Goal: Transaction & Acquisition: Purchase product/service

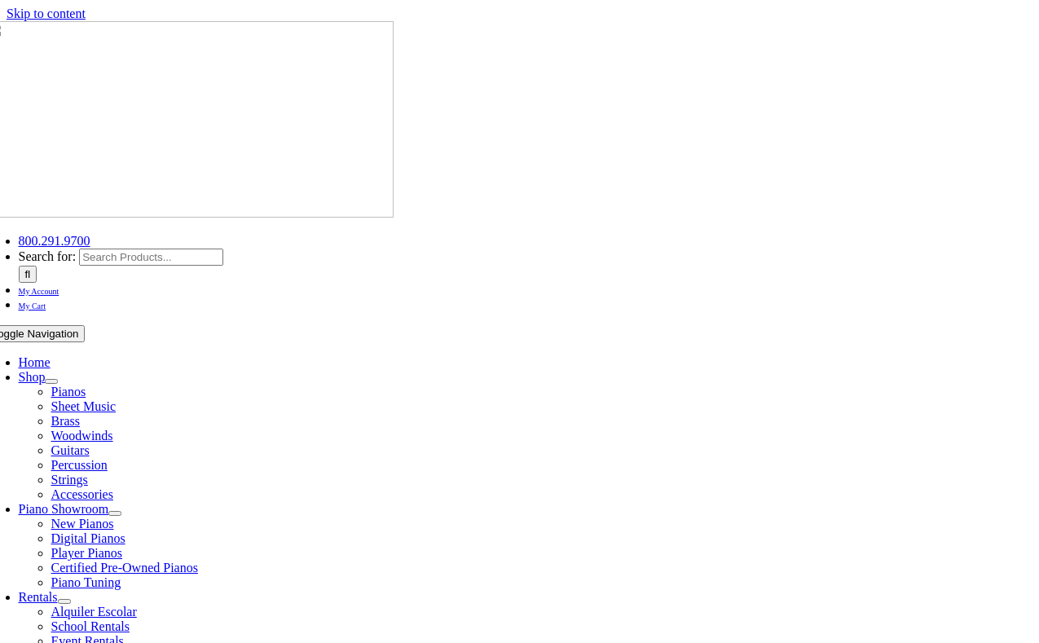
scroll to position [147, 0]
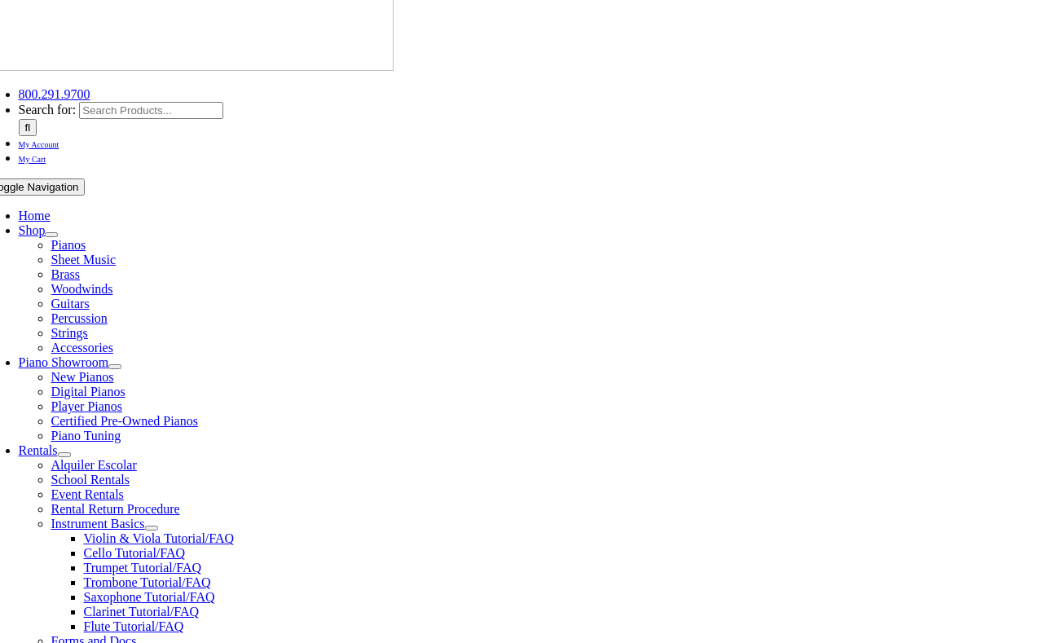
select select "DE"
select select "2-Sanford School"
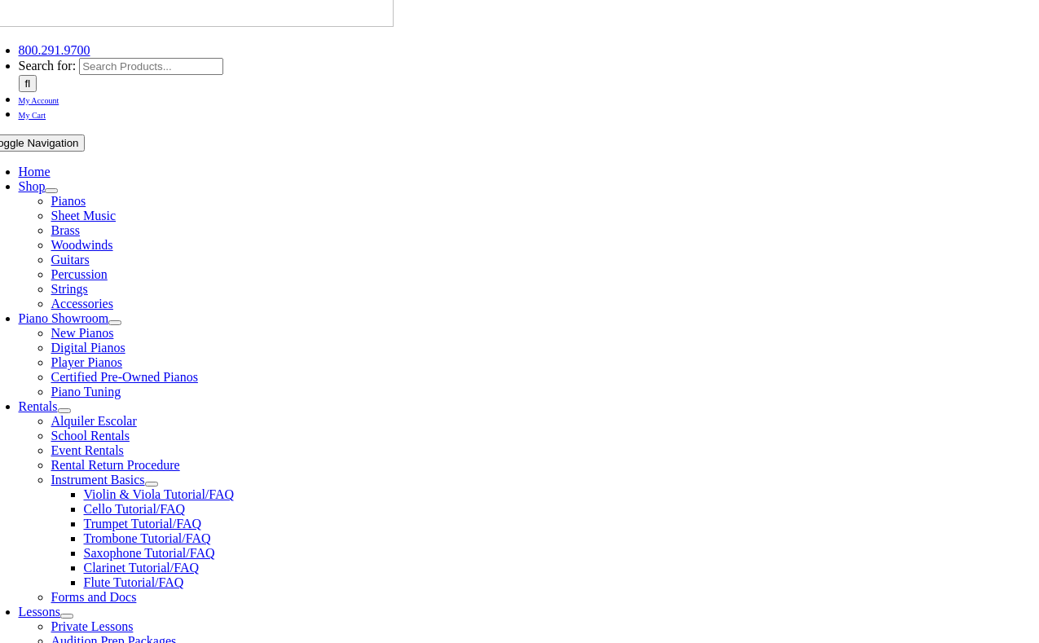
scroll to position [281, 0]
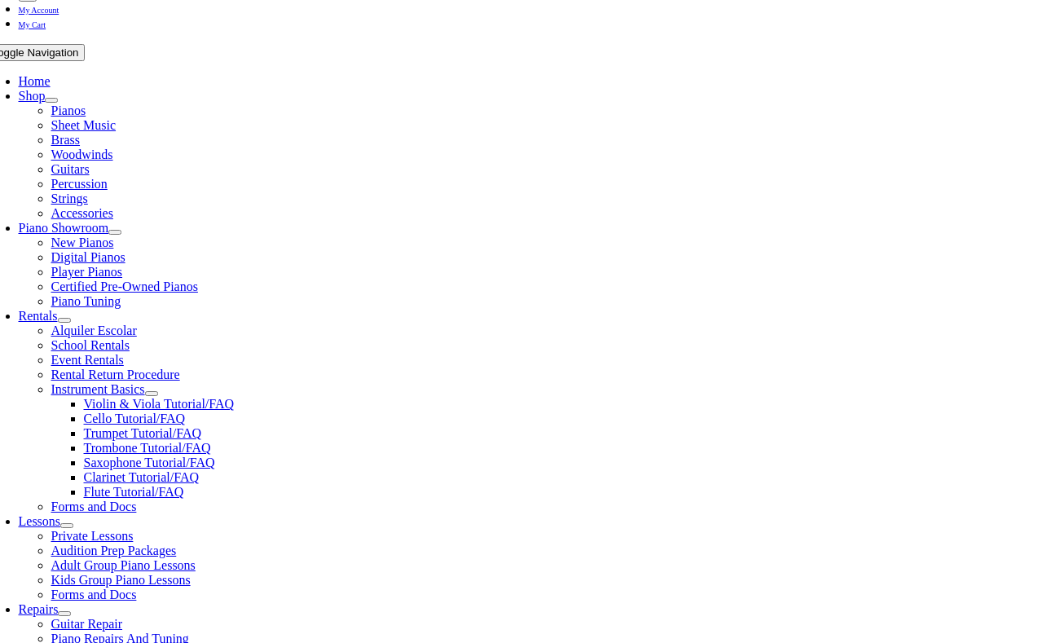
type input "2"
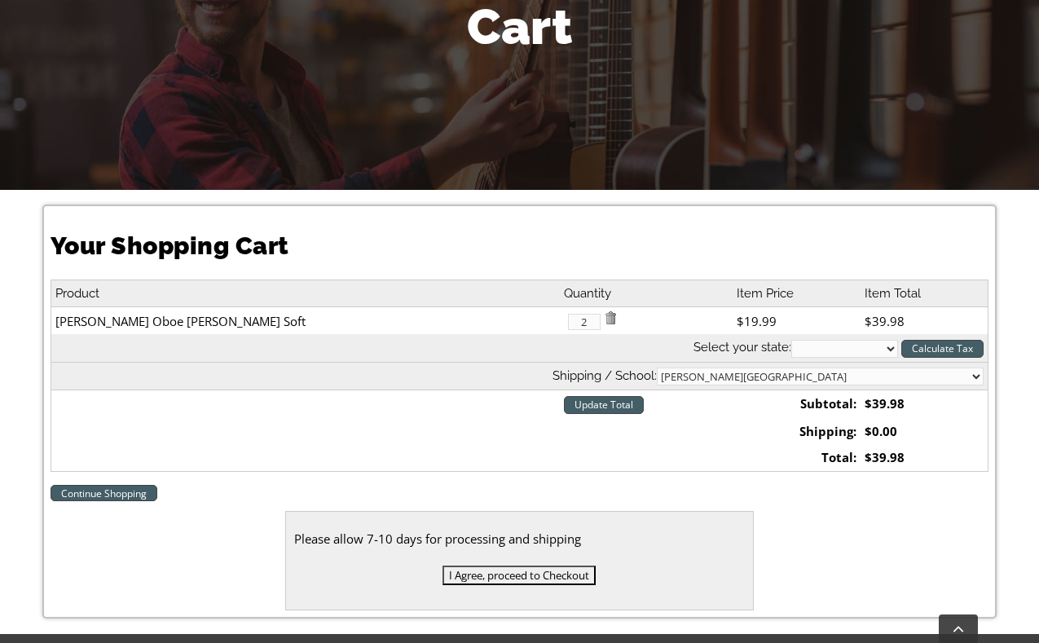
scroll to position [465, 0]
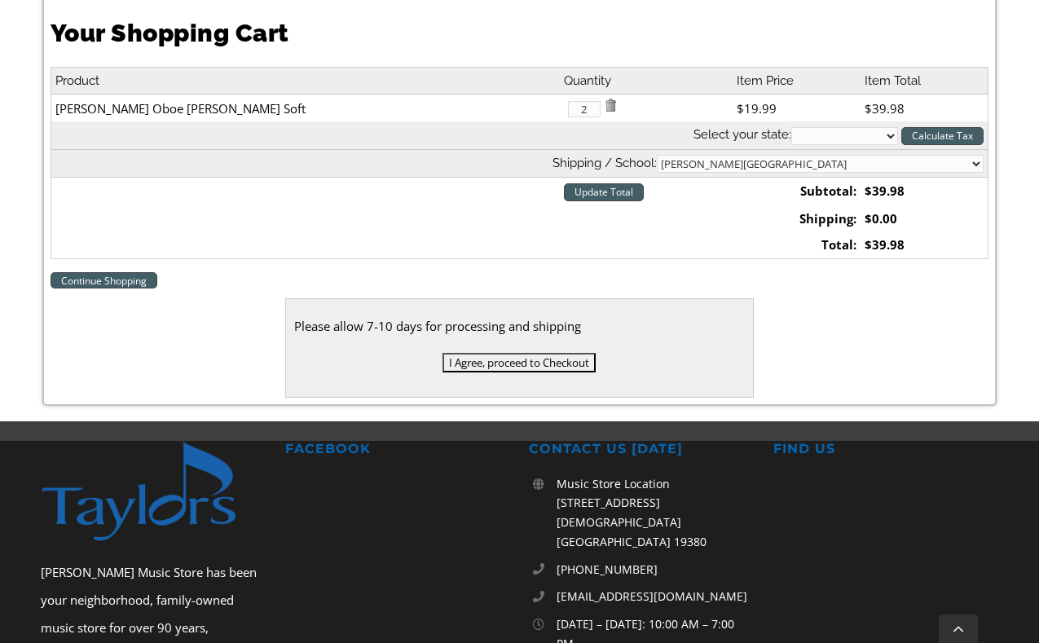
click at [530, 361] on input "I Agree, proceed to Checkout" at bounding box center [518, 363] width 153 height 20
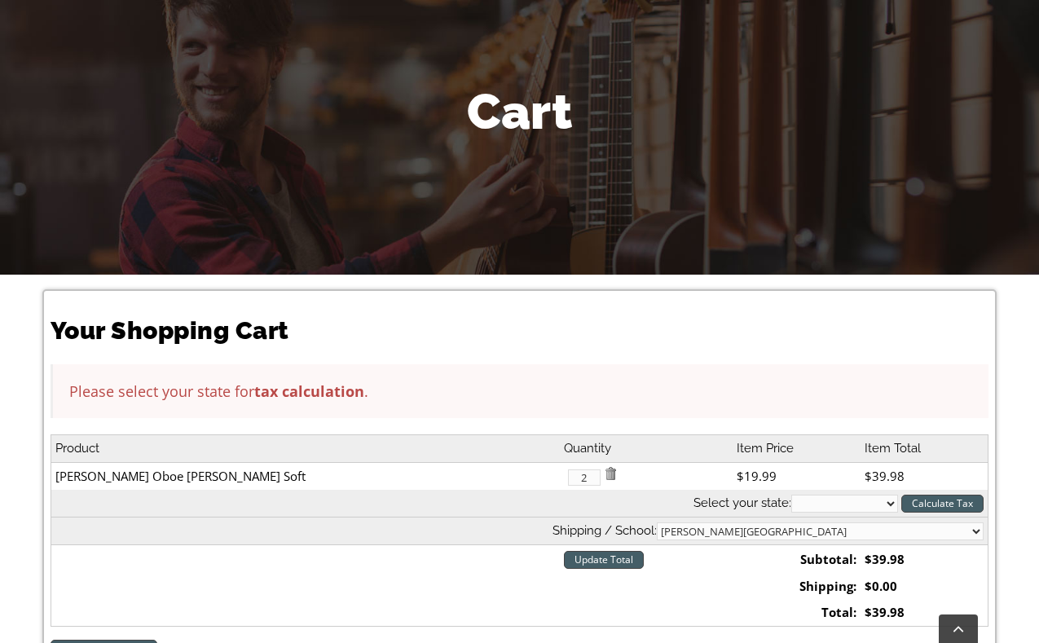
scroll to position [258, 0]
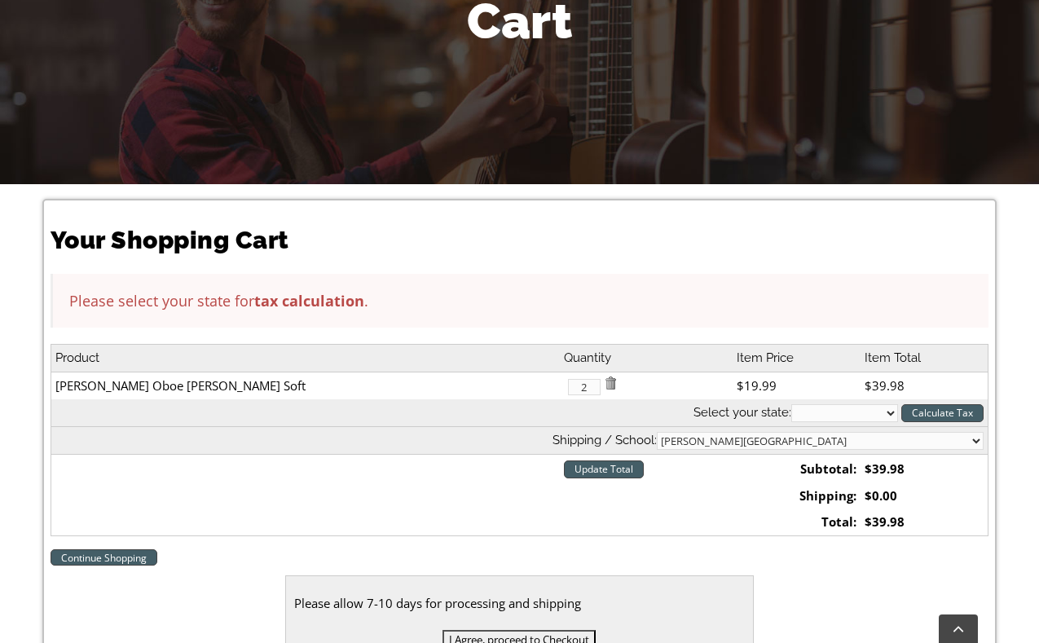
select select "DE"
click at [915, 411] on input "Calculate Tax" at bounding box center [942, 413] width 82 height 18
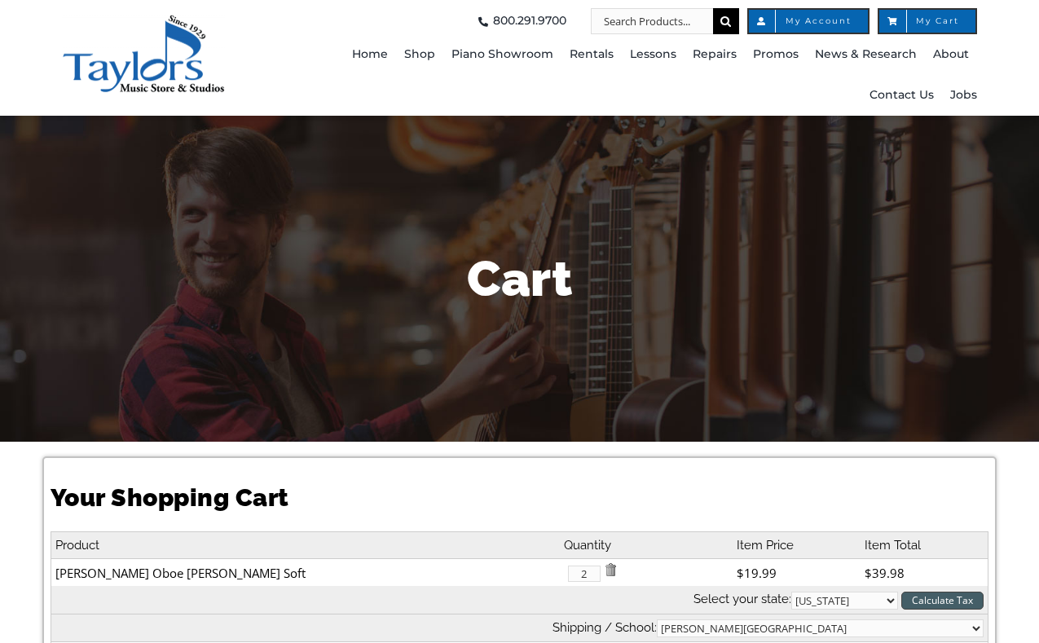
select select "DE"
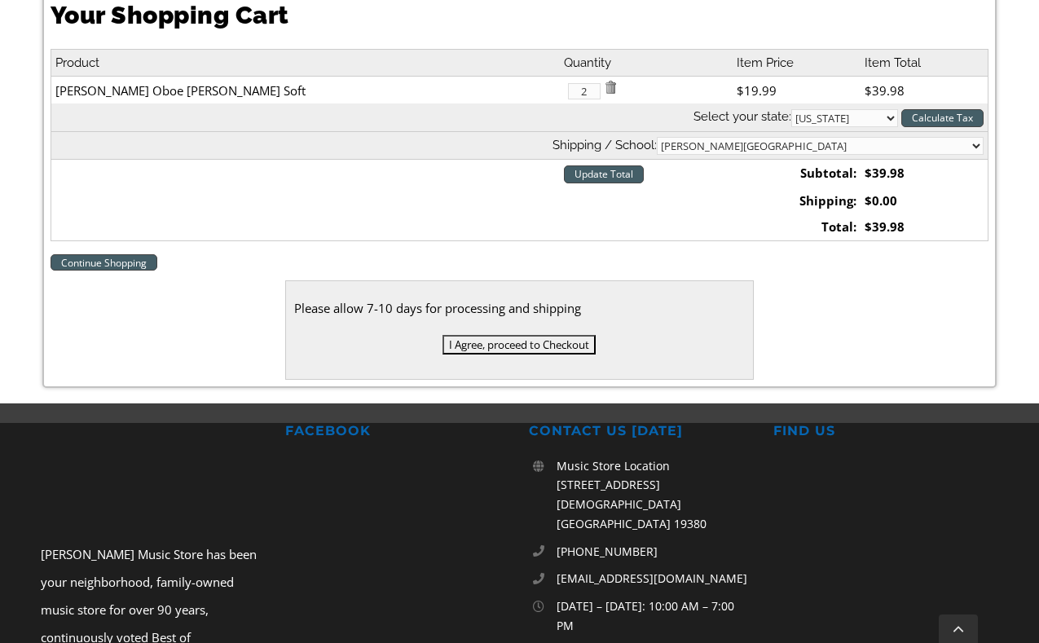
scroll to position [493, 0]
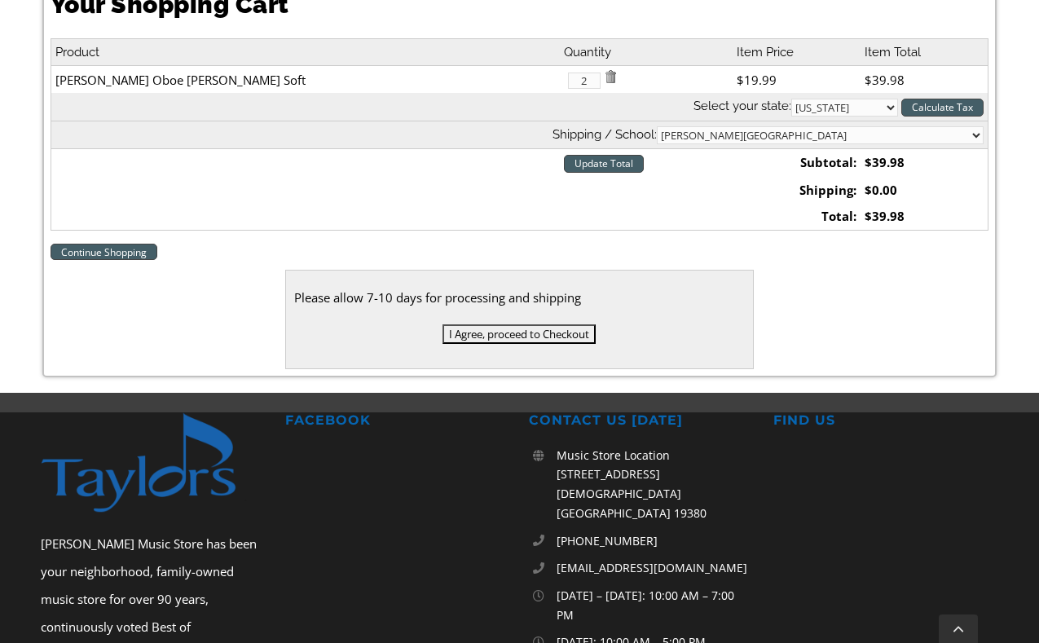
click at [547, 332] on input "I Agree, proceed to Checkout" at bounding box center [518, 334] width 153 height 20
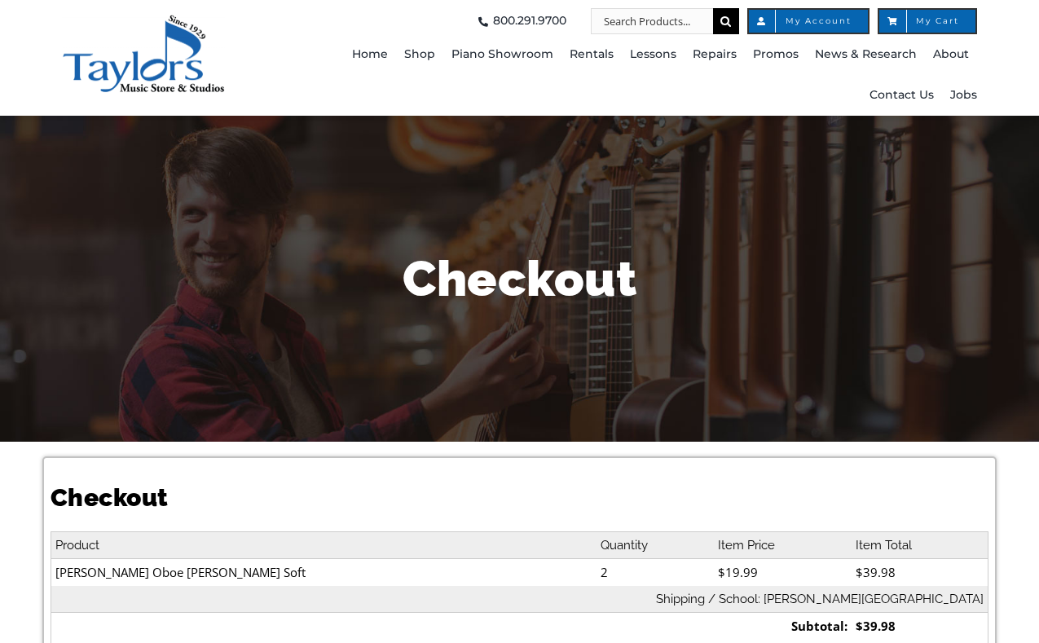
select select
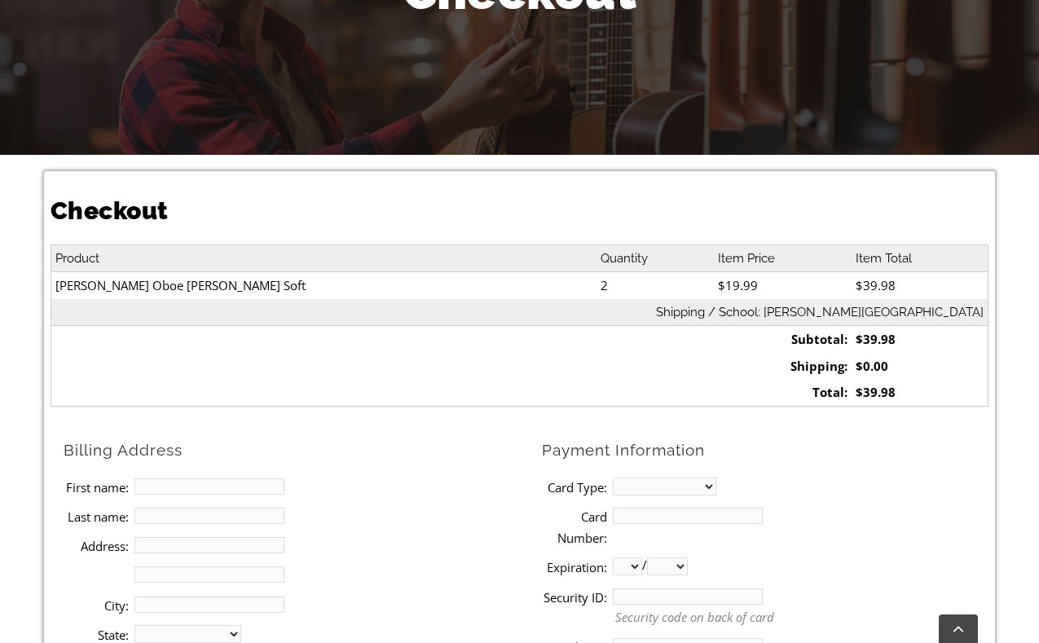
scroll to position [344, 0]
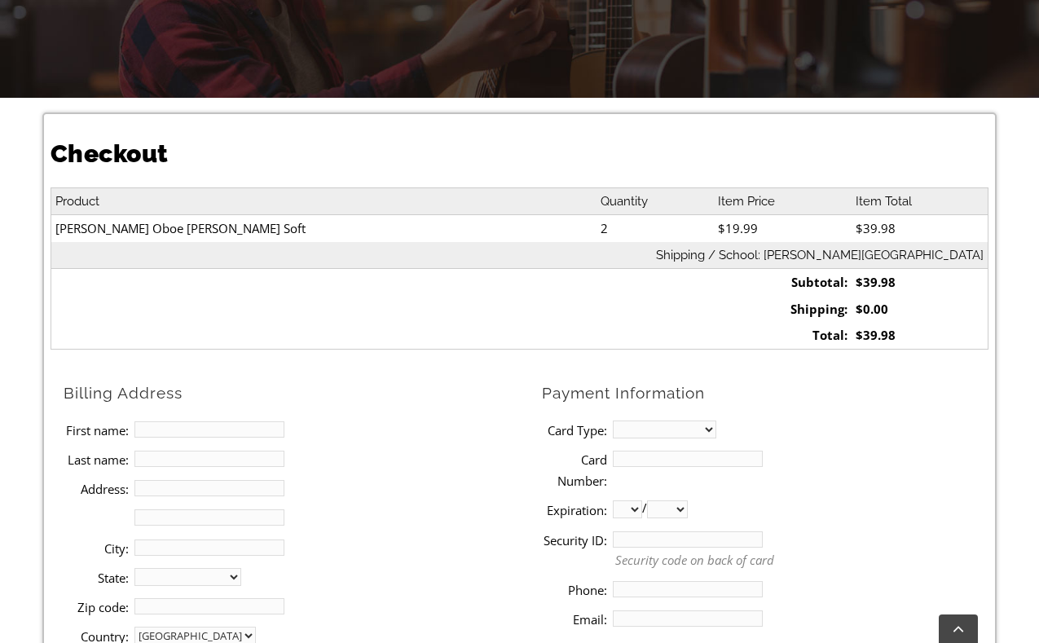
click at [268, 424] on input "First name:" at bounding box center [209, 429] width 150 height 16
type input "[PERSON_NAME]"
type input "Kongsvik"
type input "[STREET_ADDRESS]"
type input "[GEOGRAPHIC_DATA]"
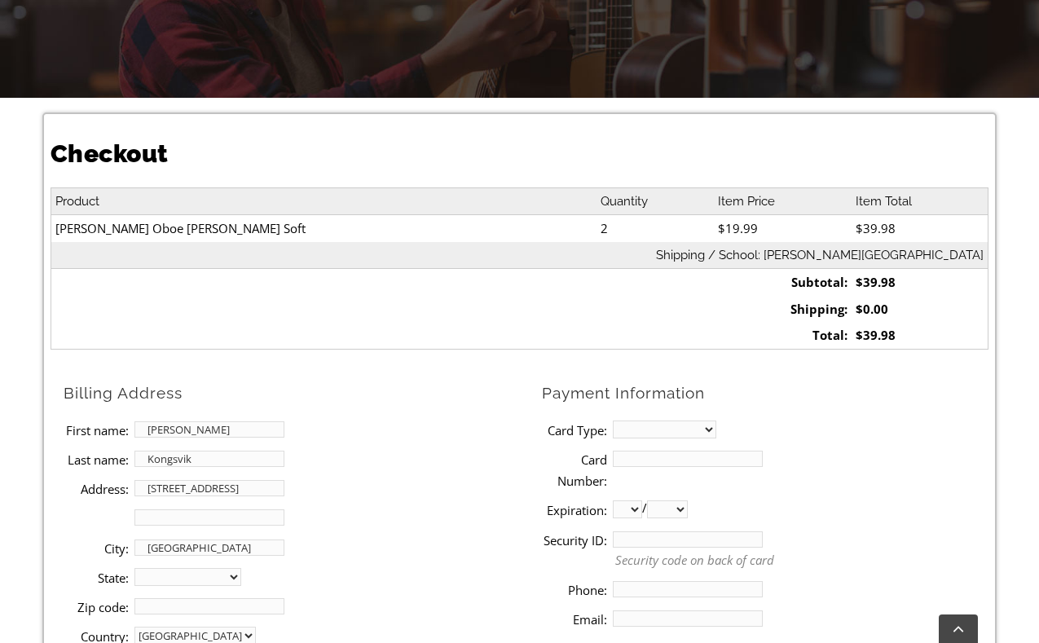
select select "DE"
type input "19711"
type input "5052044361"
type input "[PERSON_NAME][EMAIL_ADDRESS][PERSON_NAME][DOMAIN_NAME]"
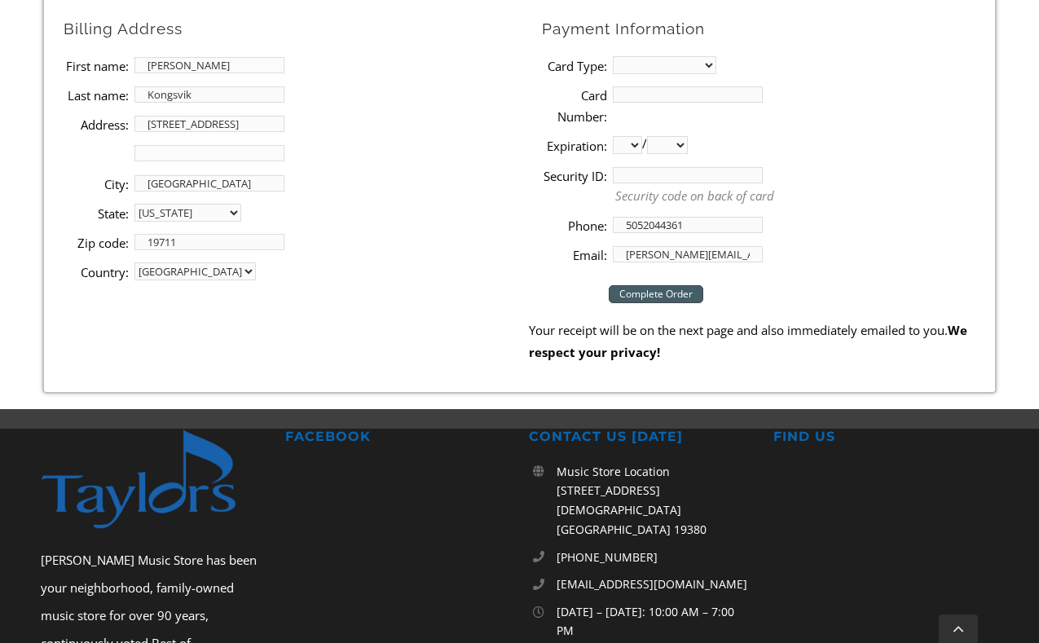
select select "mastercard"
click at [698, 81] on li "Card Number:" at bounding box center [765, 105] width 447 height 51
click at [702, 96] on input "Card Number:" at bounding box center [688, 94] width 150 height 16
type input "[CREDIT_CARD_NUMBER]"
select select "04"
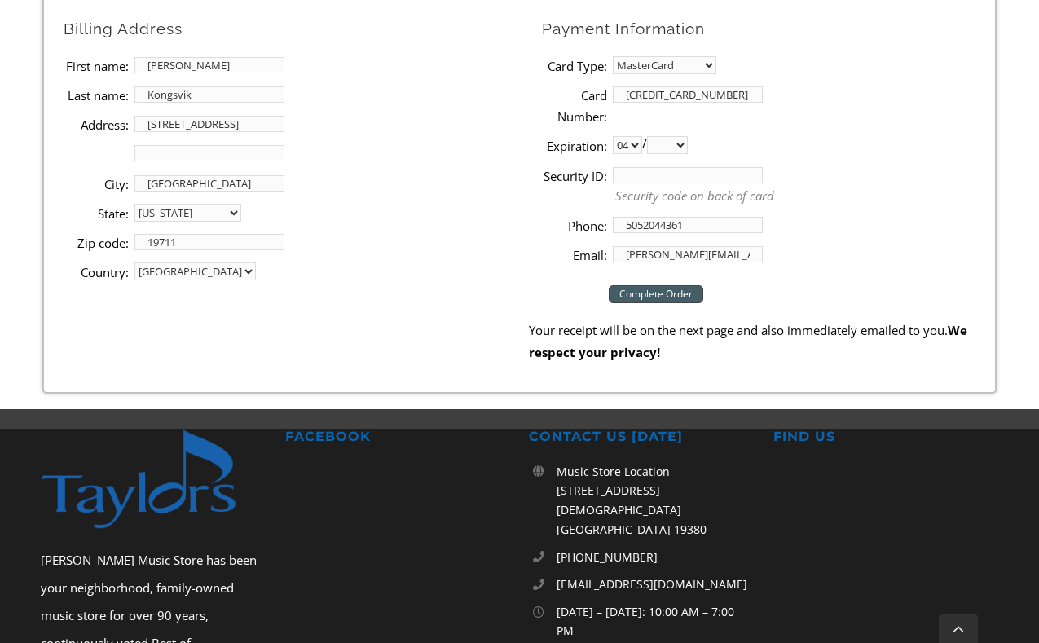
select select "2029"
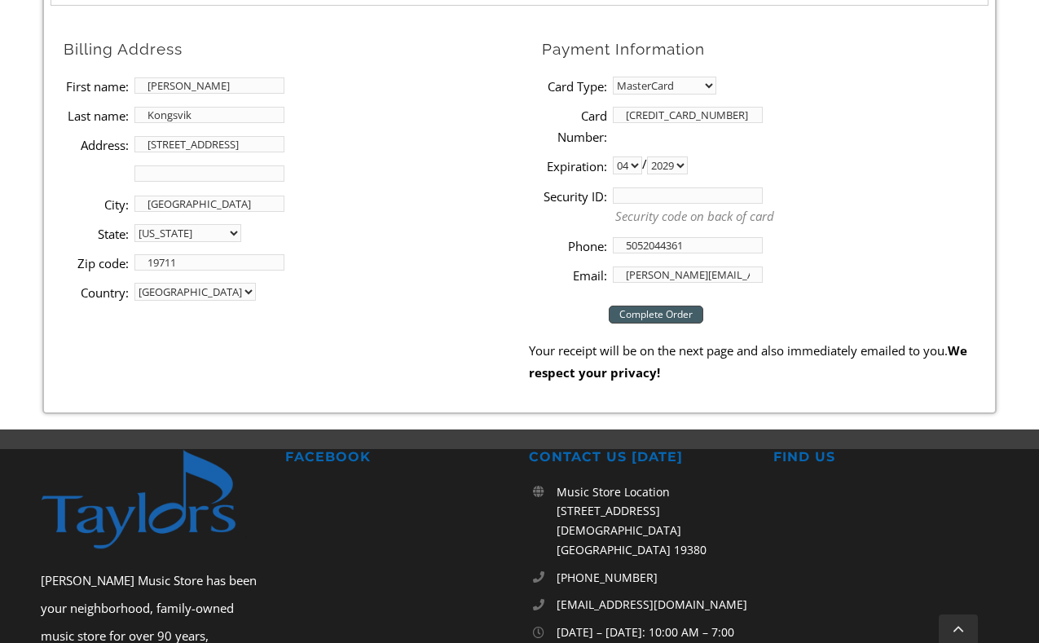
scroll to position [677, 0]
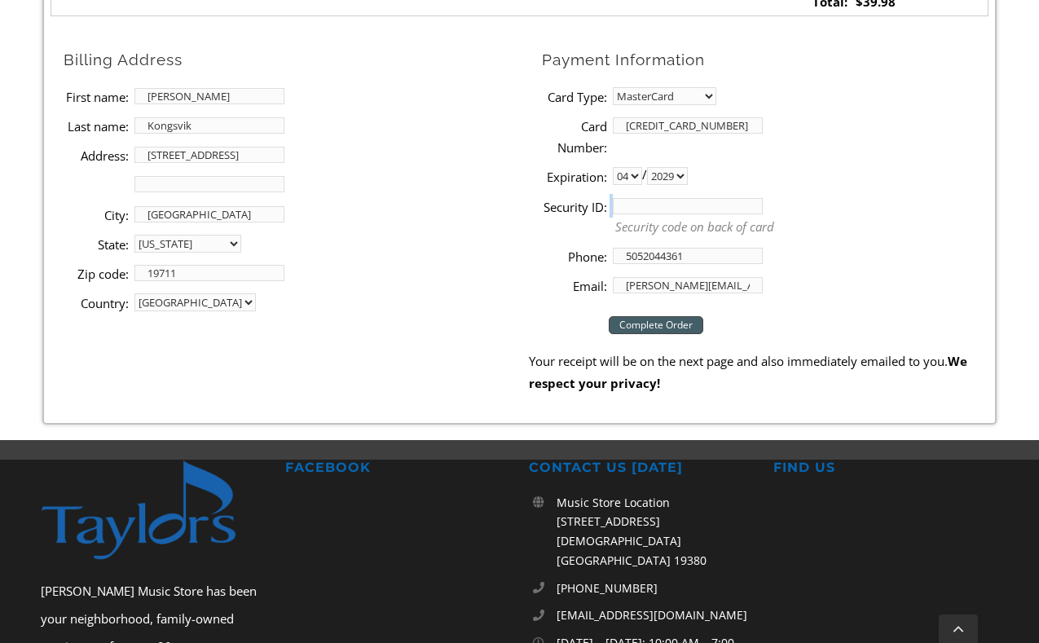
click at [676, 194] on li "Security ID: Security code on back of card" at bounding box center [765, 217] width 447 height 50
type input "289"
click at [686, 317] on input "Complete Order" at bounding box center [656, 325] width 95 height 18
